Goal: Find specific page/section: Find specific page/section

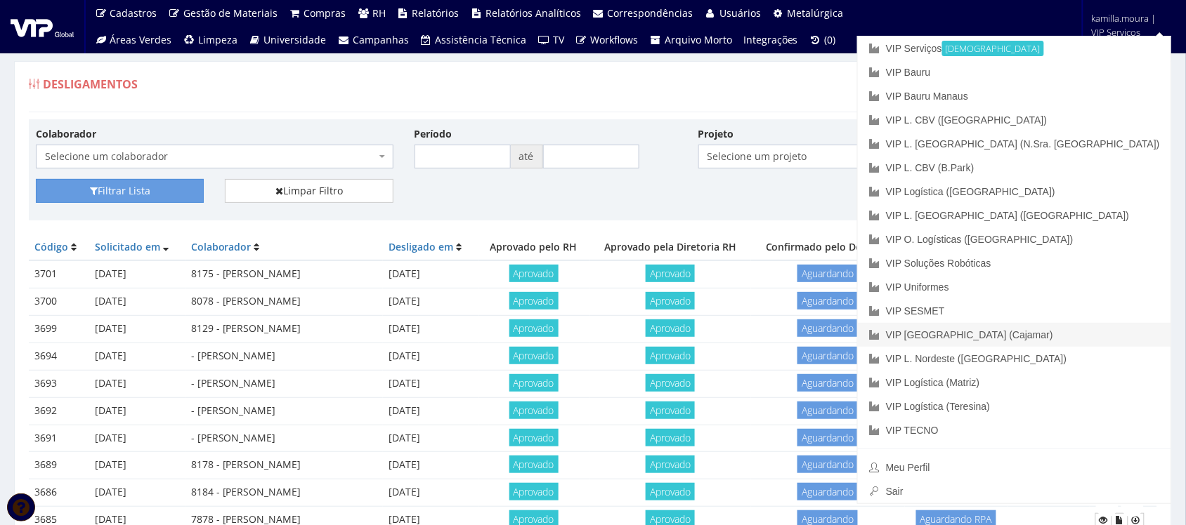
click at [1087, 329] on link "VIP [GEOGRAPHIC_DATA] (Cajamar)" at bounding box center [1014, 335] width 313 height 24
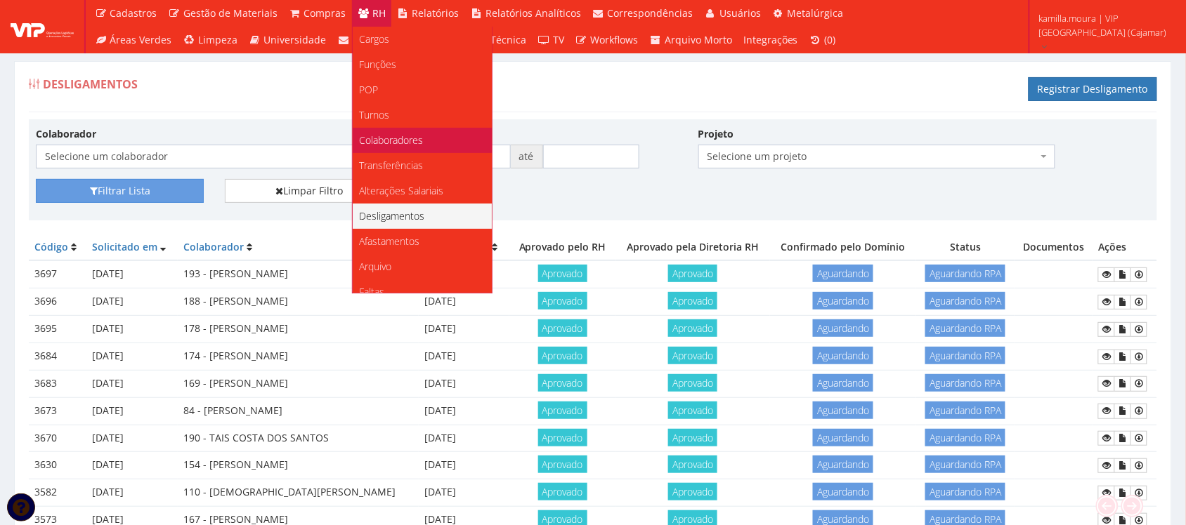
click at [401, 133] on span "Colaboradores" at bounding box center [392, 139] width 64 height 13
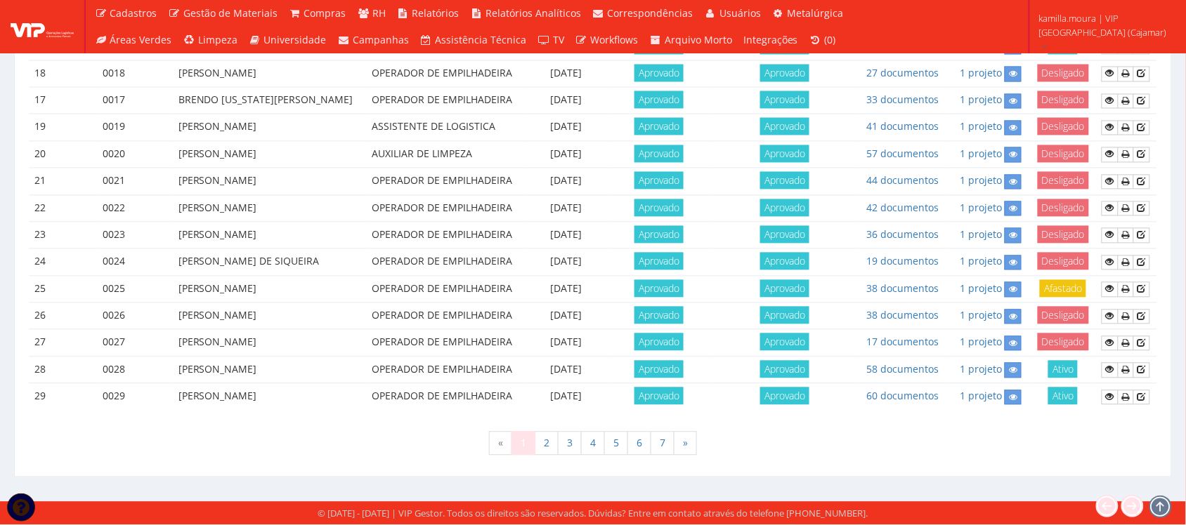
scroll to position [1237, 0]
click at [667, 446] on link "7" at bounding box center [663, 444] width 24 height 24
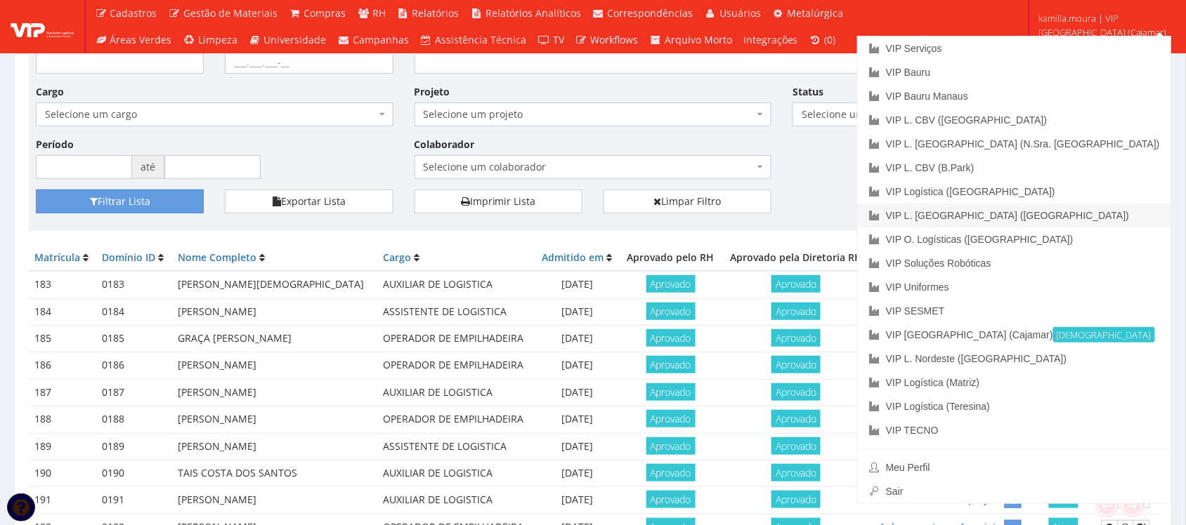
scroll to position [439, 0]
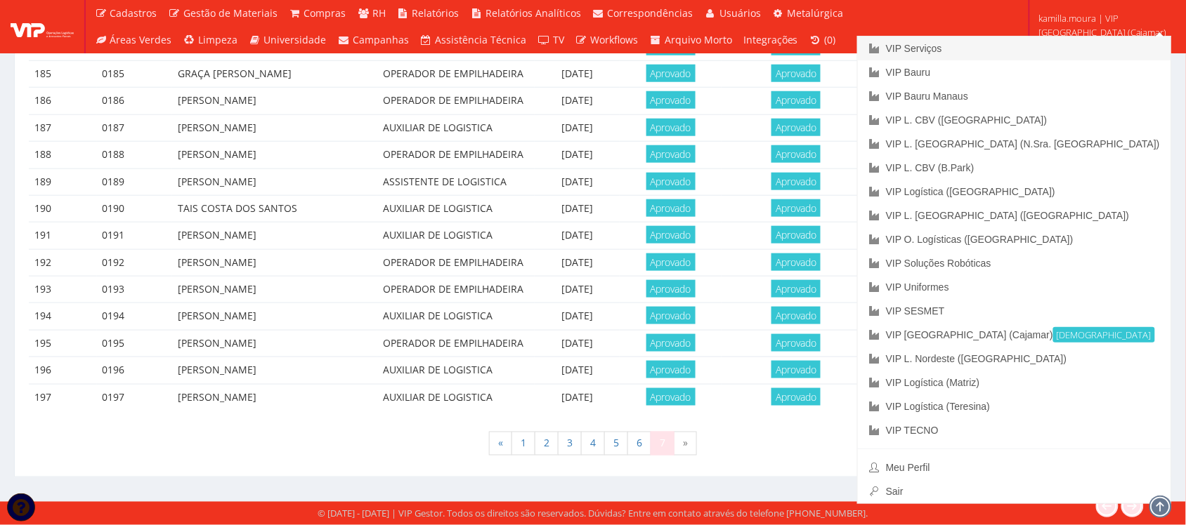
click at [1045, 51] on link "VIP Serviços" at bounding box center [1014, 49] width 313 height 24
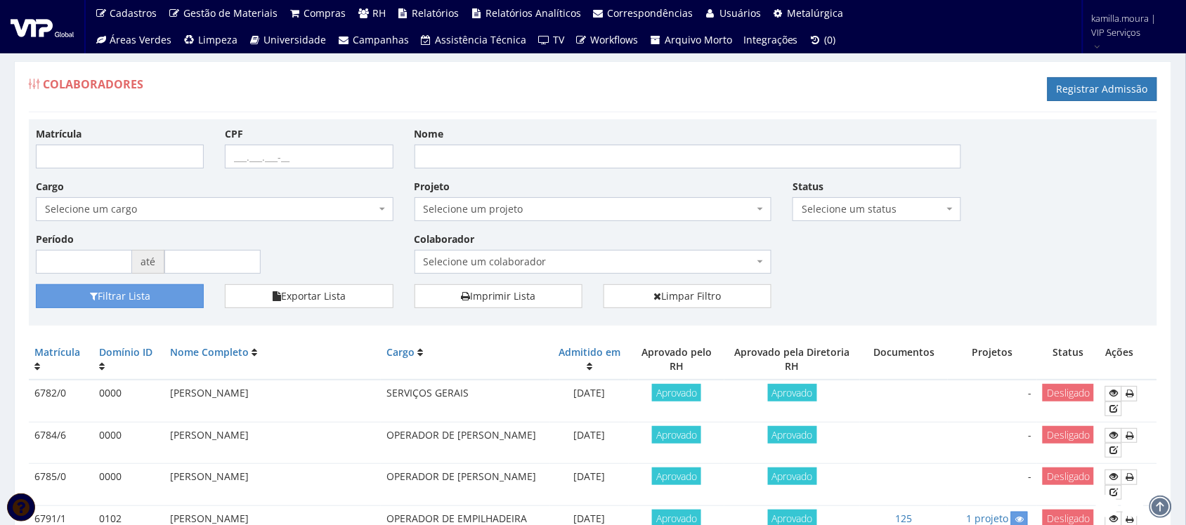
click at [478, 259] on span "Selecione um colaborador" at bounding box center [589, 262] width 331 height 14
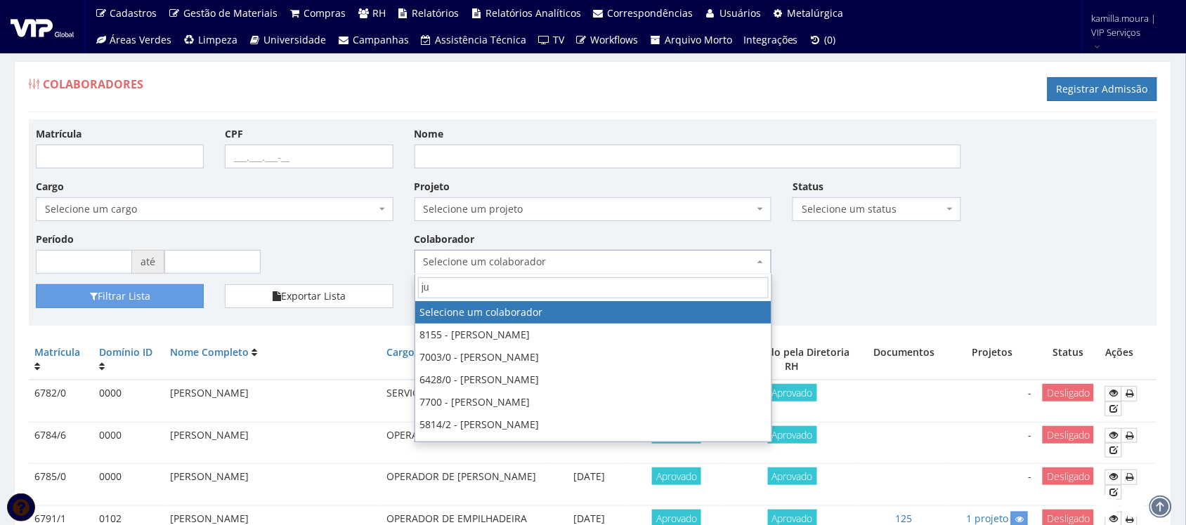
type input "jua"
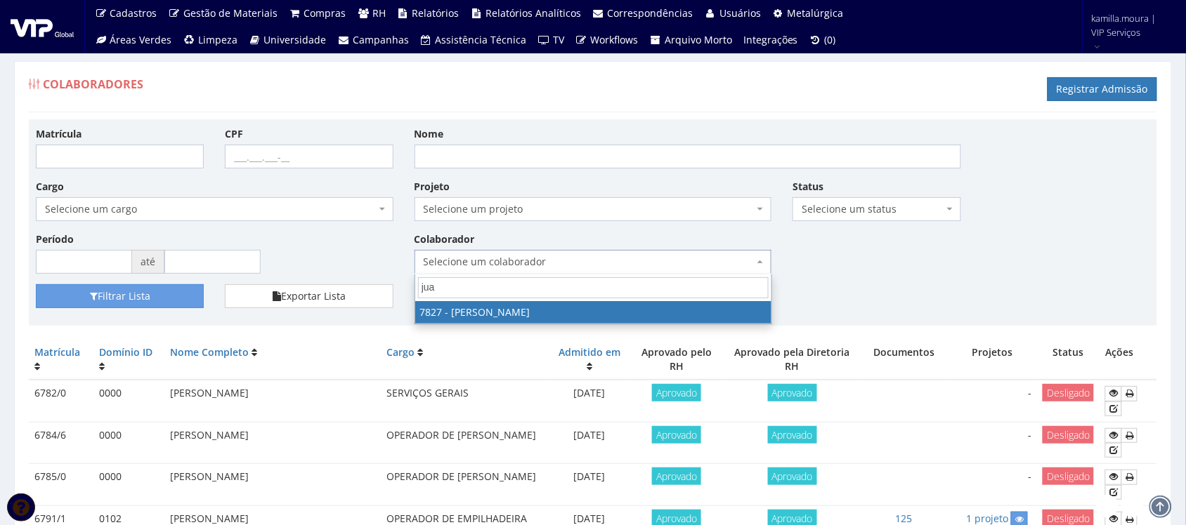
select select "2646"
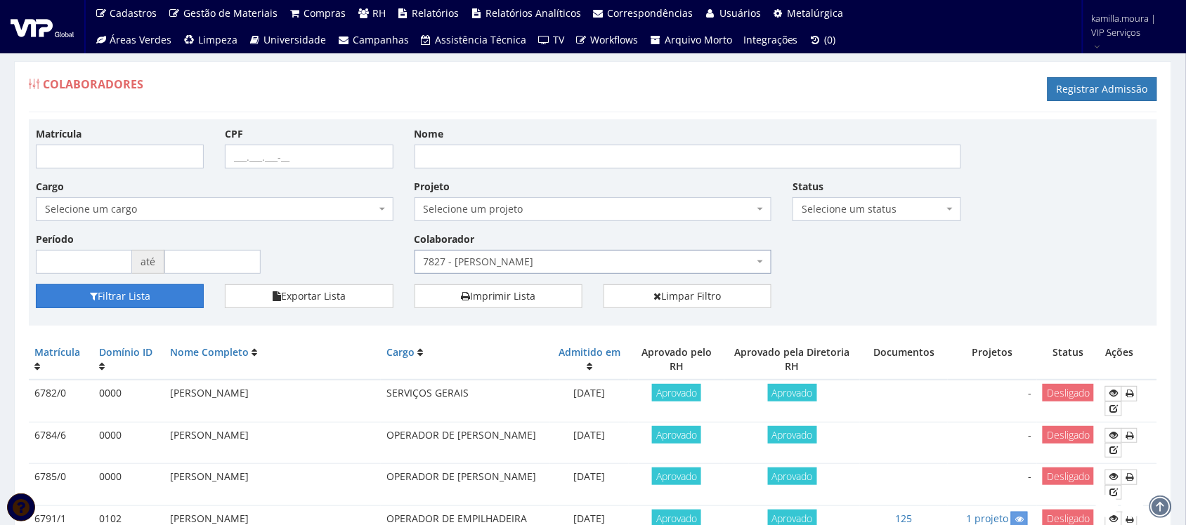
click at [159, 297] on button "Filtrar Lista" at bounding box center [120, 297] width 168 height 24
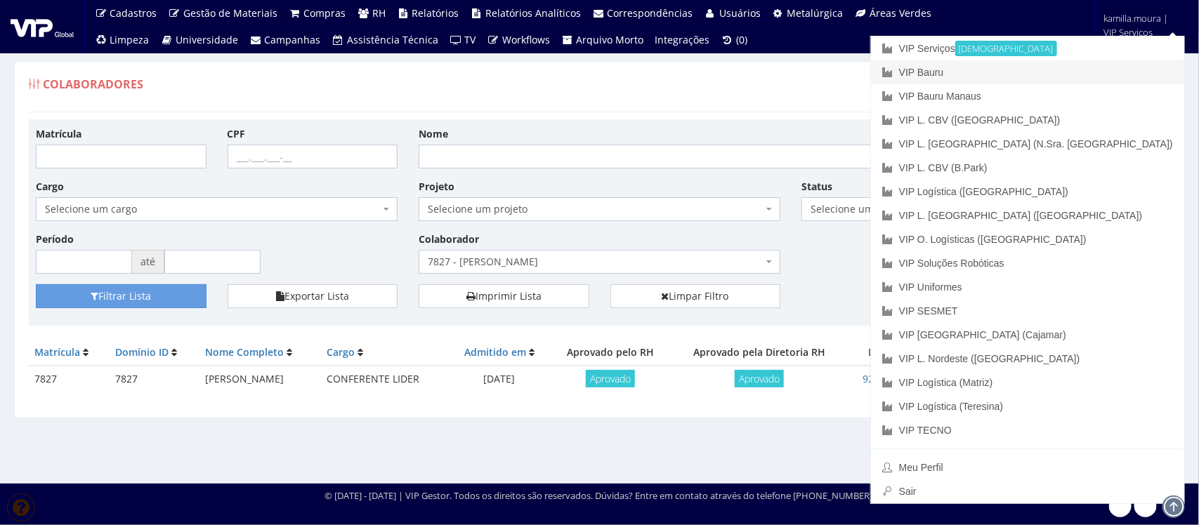
click at [1058, 74] on link "VIP Bauru" at bounding box center [1027, 72] width 313 height 24
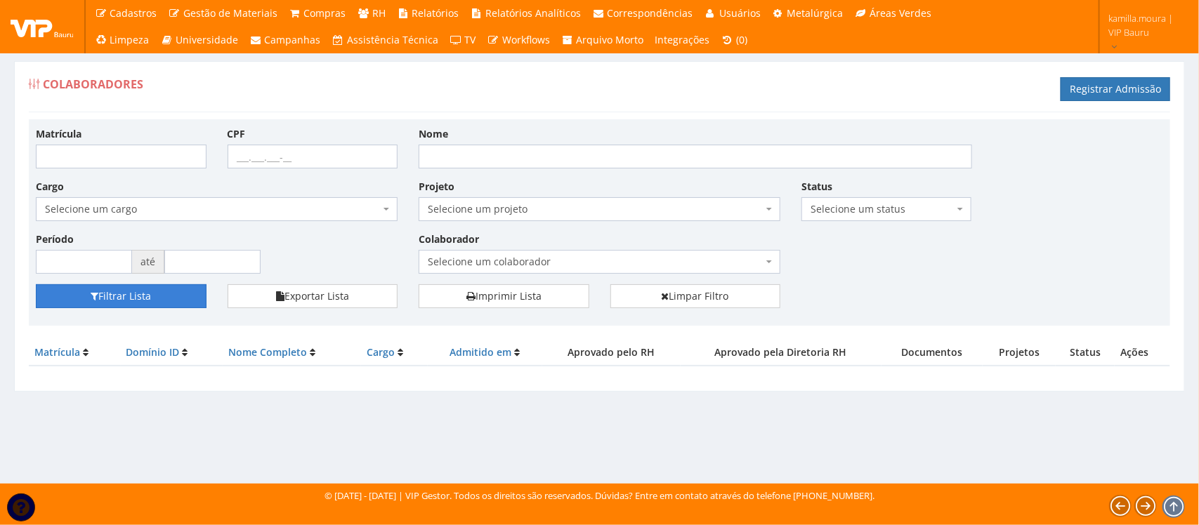
click at [170, 300] on button "Filtrar Lista" at bounding box center [121, 297] width 171 height 24
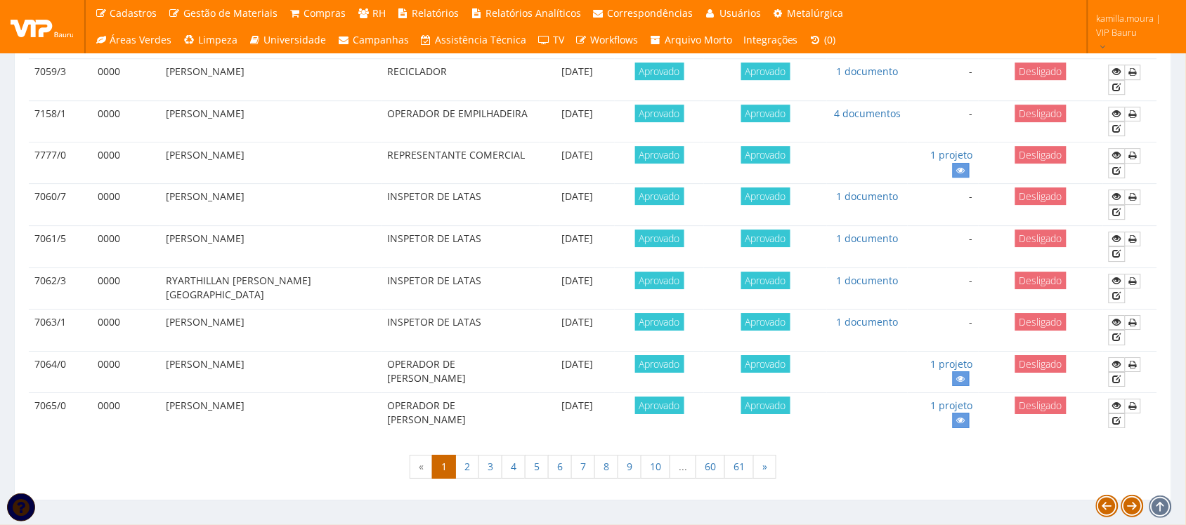
scroll to position [1244, 0]
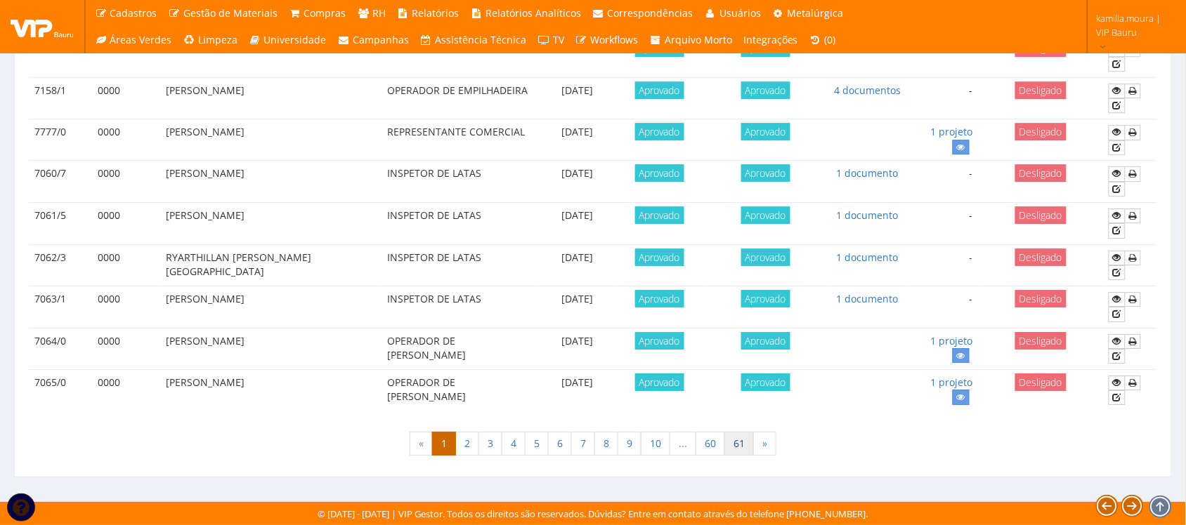
click at [745, 450] on link "61" at bounding box center [739, 444] width 30 height 24
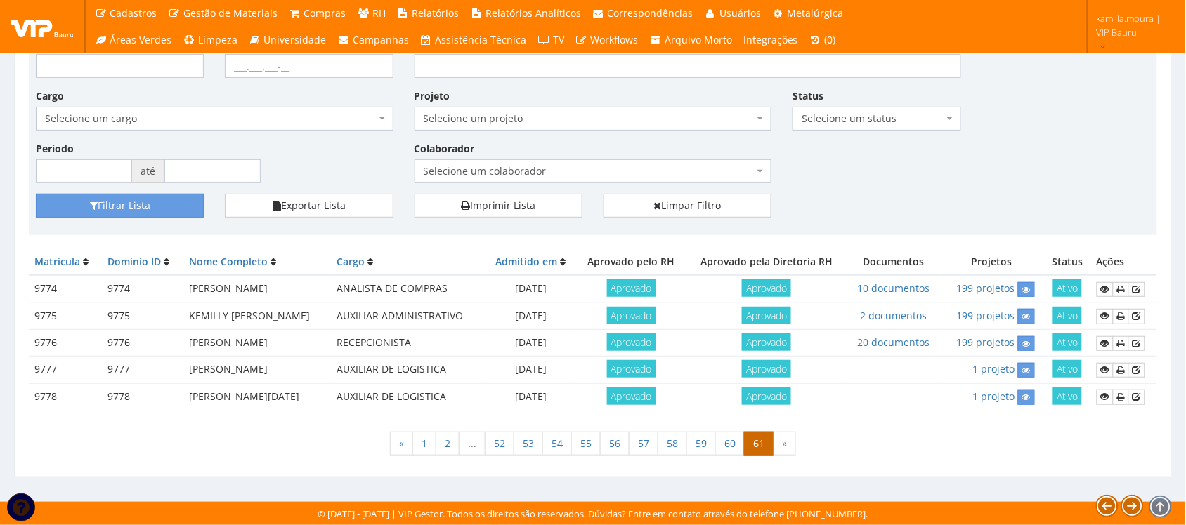
scroll to position [92, 0]
